Goal: Share content: Share content

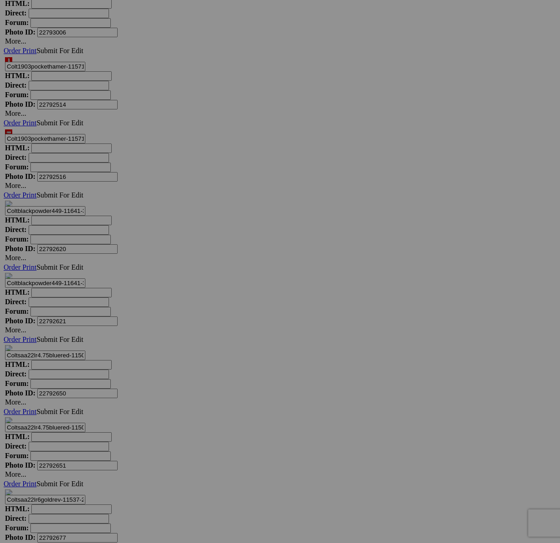
scroll to position [3158, 0]
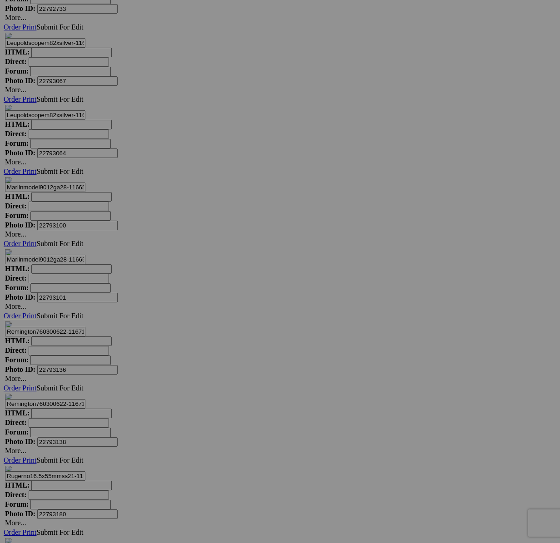
type textarea "<!-- [DOMAIN_NAME] image hosting. HTML Bulk Share code Starts Here --> <div sty…"
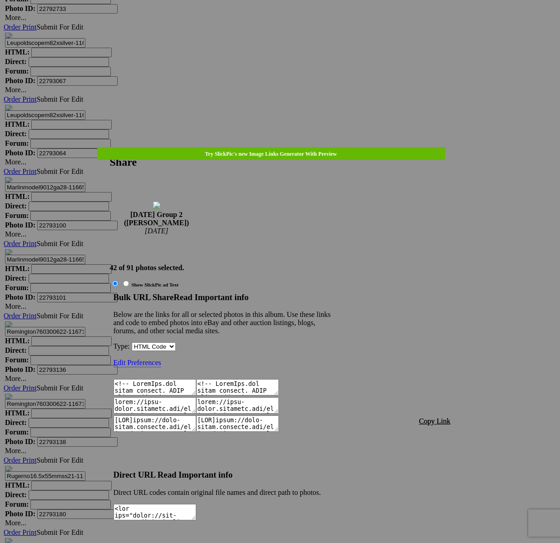
click at [435, 418] on span "Copy Link" at bounding box center [434, 422] width 31 height 8
click at [294, 25] on div at bounding box center [280, 271] width 560 height 543
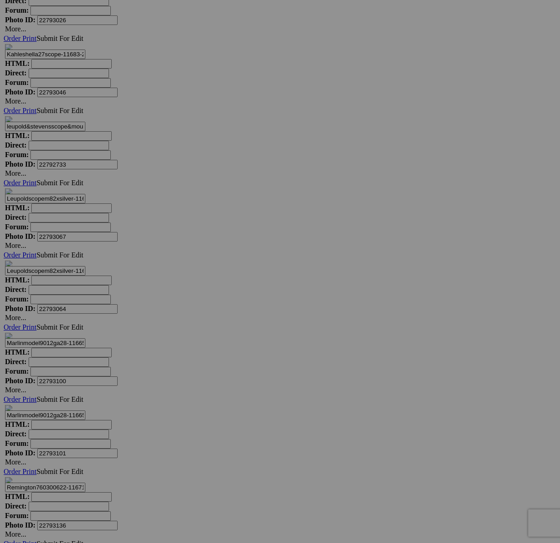
scroll to position [4221, 0]
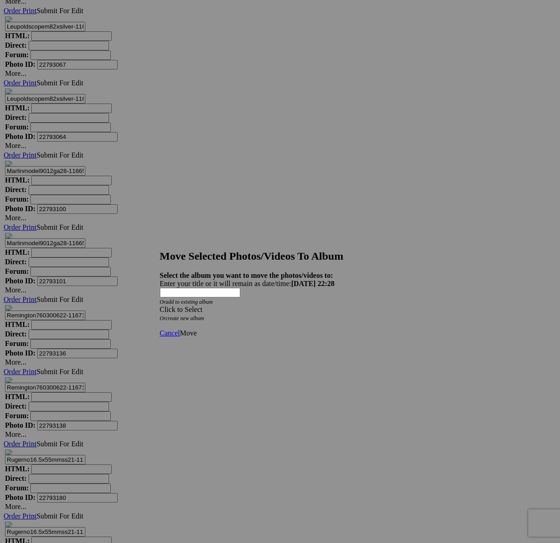
click at [333, 306] on div "Click to Select" at bounding box center [280, 310] width 241 height 8
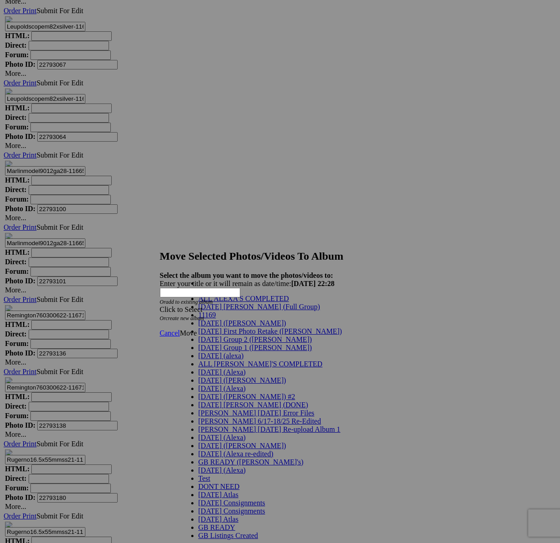
click at [234, 344] on span "[DATE] Group 2 ([PERSON_NAME])" at bounding box center [256, 340] width 114 height 8
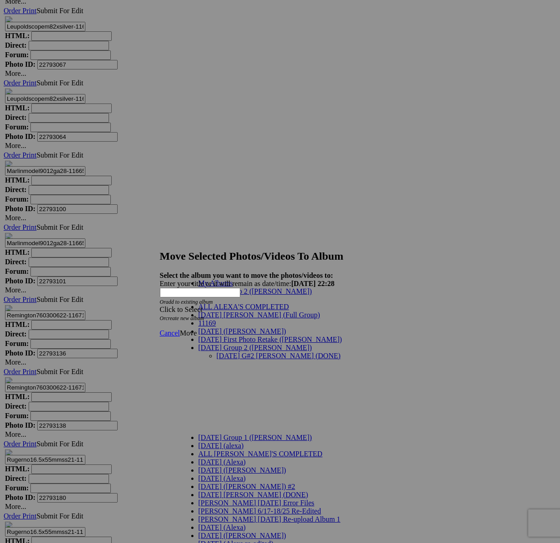
click at [239, 352] on link "[DATE] G#2 [PERSON_NAME] (DONE)" at bounding box center [279, 356] width 124 height 8
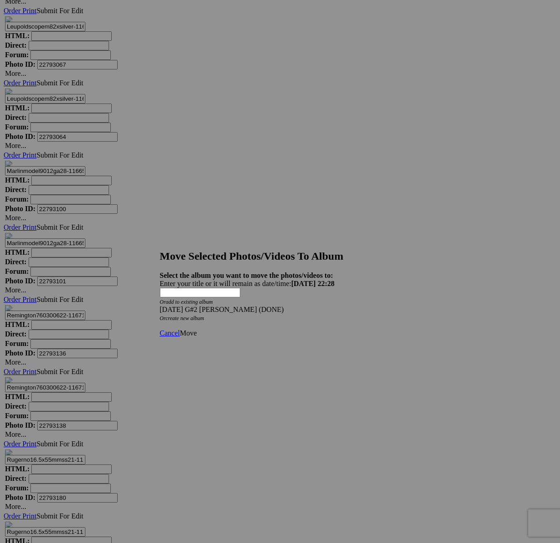
click at [197, 329] on span "Move" at bounding box center [188, 333] width 17 height 8
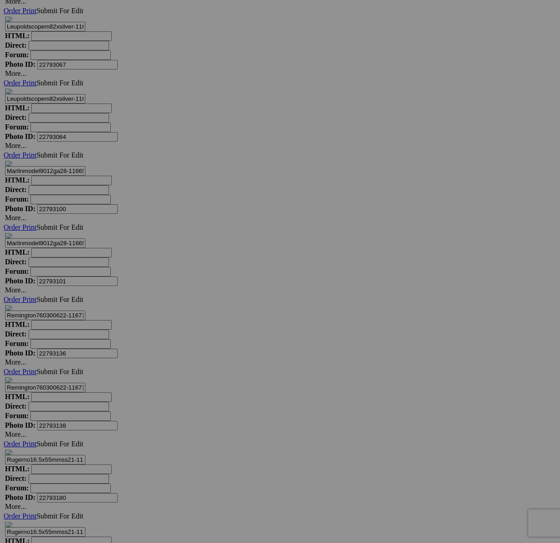
scroll to position [2935, 0]
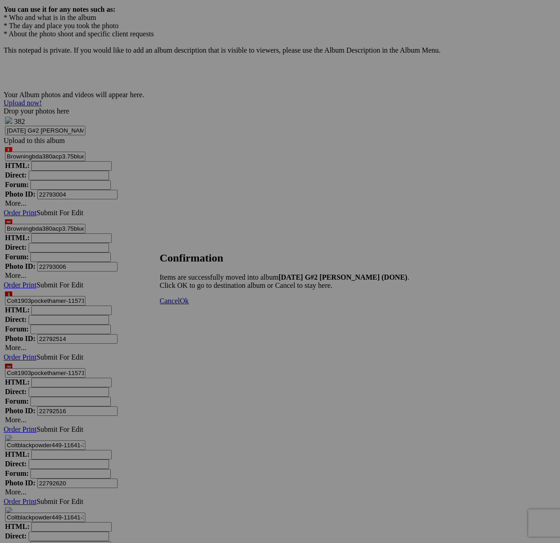
click at [180, 305] on span "Cancel" at bounding box center [170, 301] width 20 height 8
